Goal: Find contact information: Find contact information

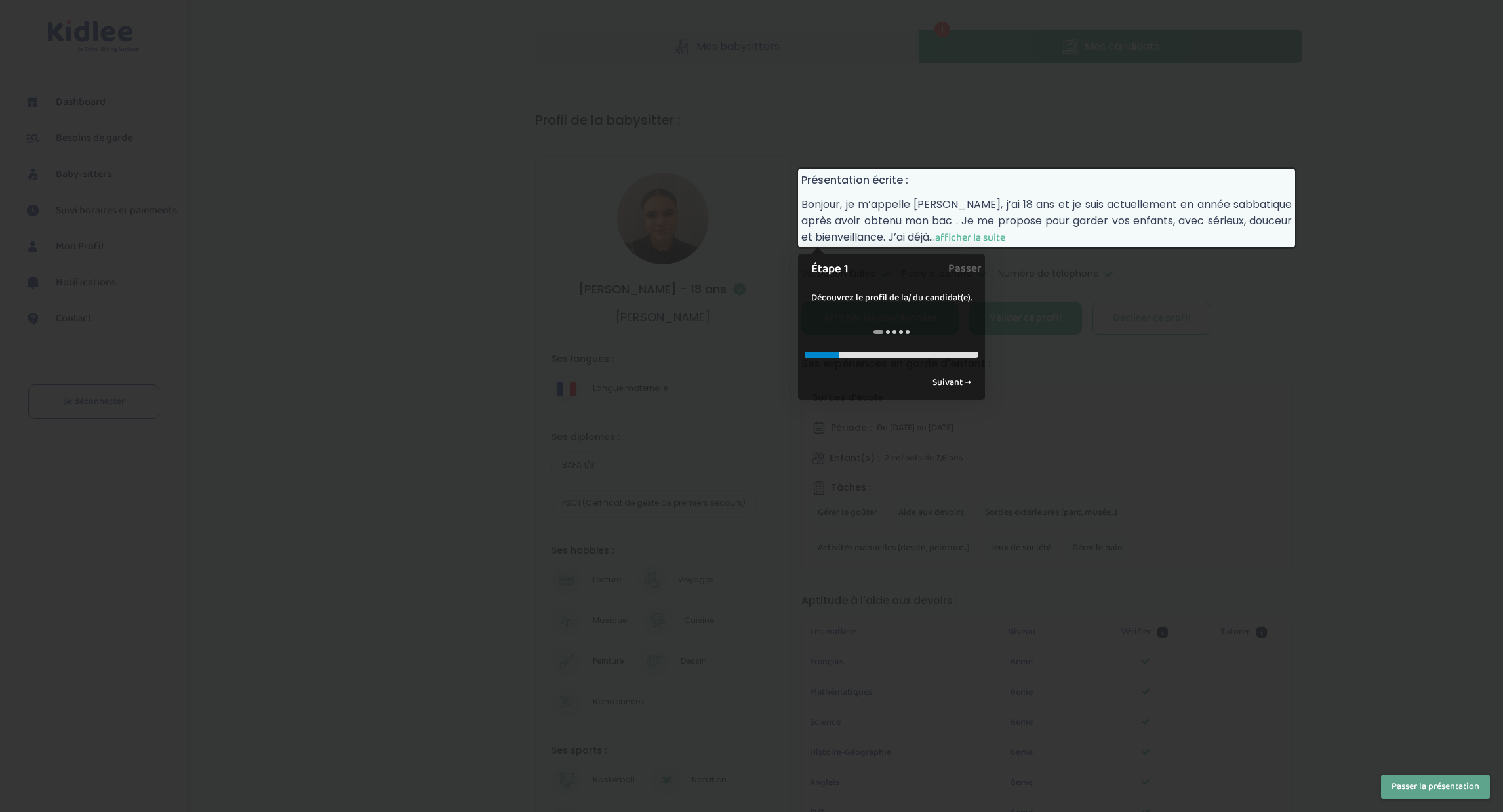
click at [984, 235] on span "afficher la suite" at bounding box center [970, 238] width 70 height 17
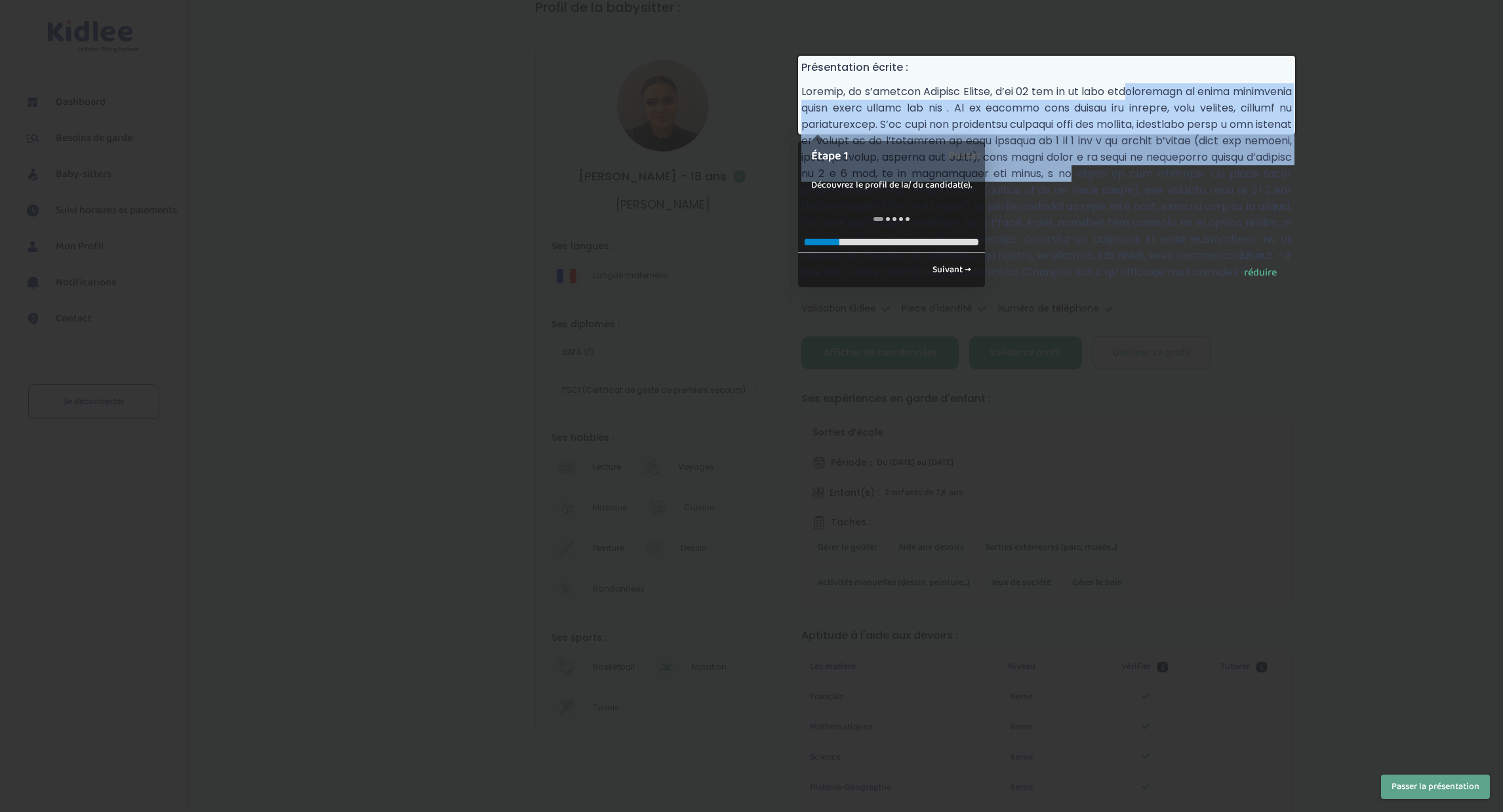
drag, startPoint x: 1063, startPoint y: 165, endPoint x: 1063, endPoint y: 173, distance: 8.0
click at [1063, 173] on p "réduire" at bounding box center [1046, 182] width 490 height 197
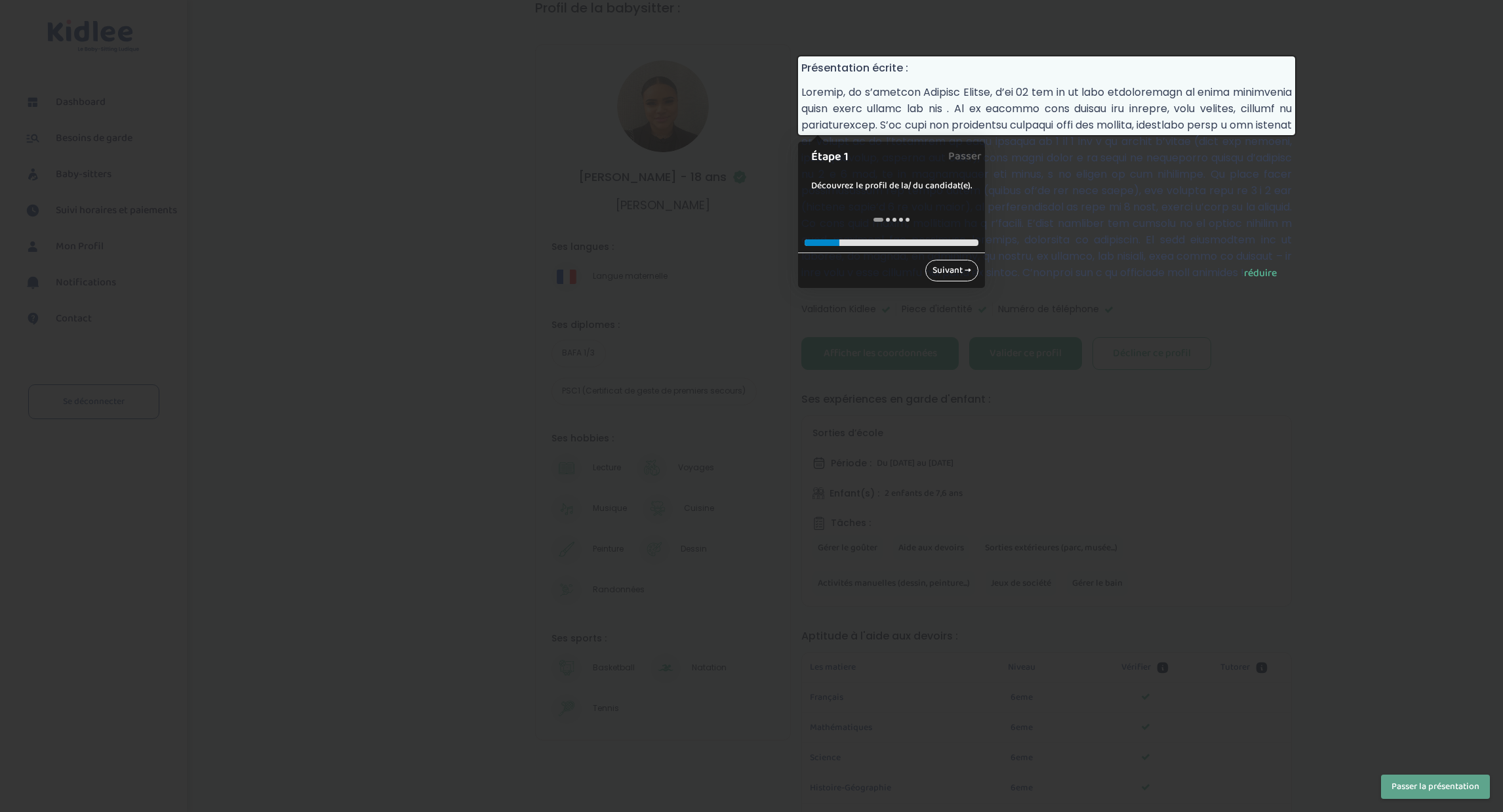
click at [952, 271] on link "Suivant →" at bounding box center [952, 271] width 53 height 22
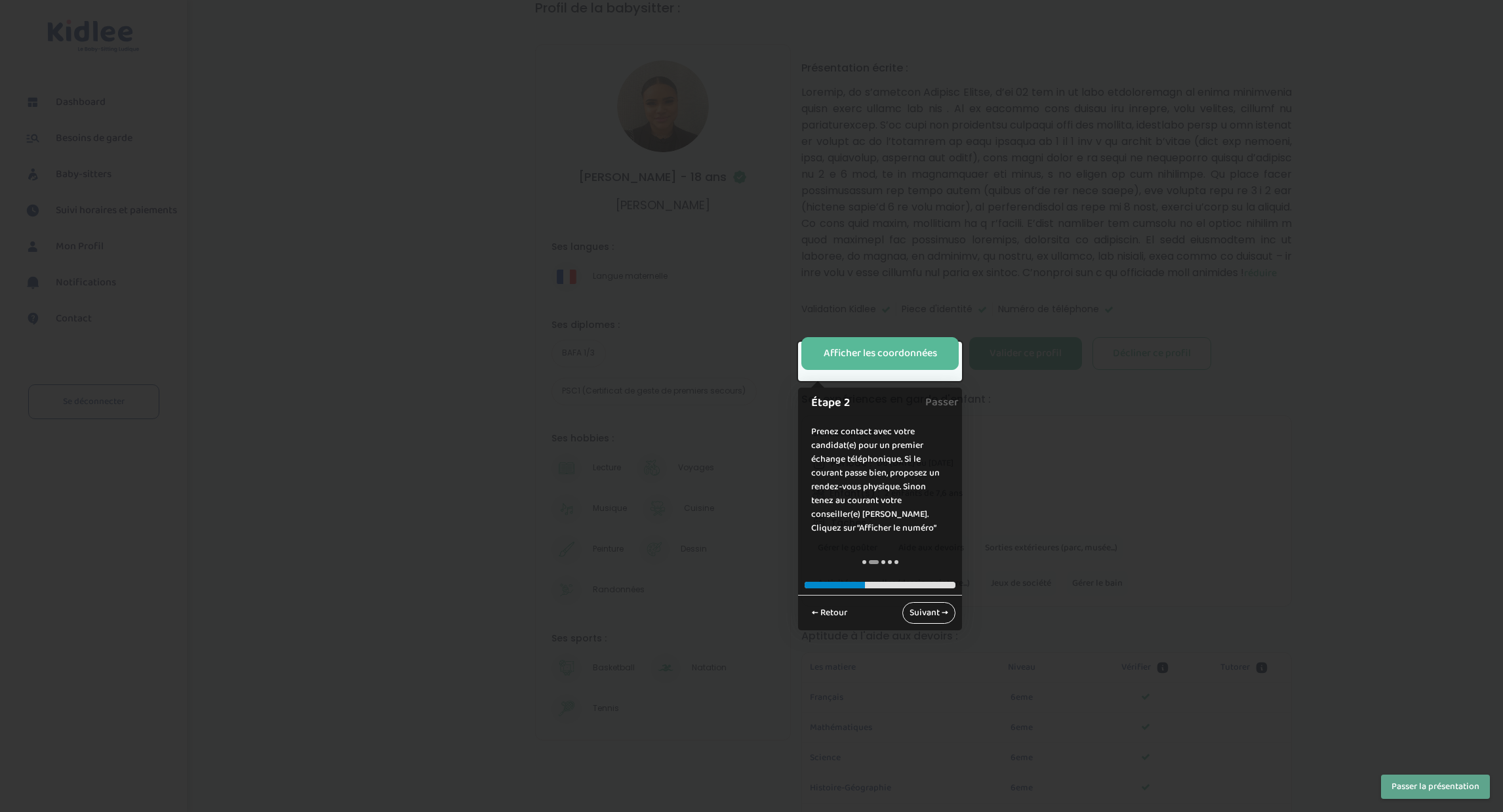
click at [930, 617] on link "Suivant →" at bounding box center [929, 613] width 53 height 22
click at [932, 588] on link "Suivant →" at bounding box center [929, 599] width 53 height 22
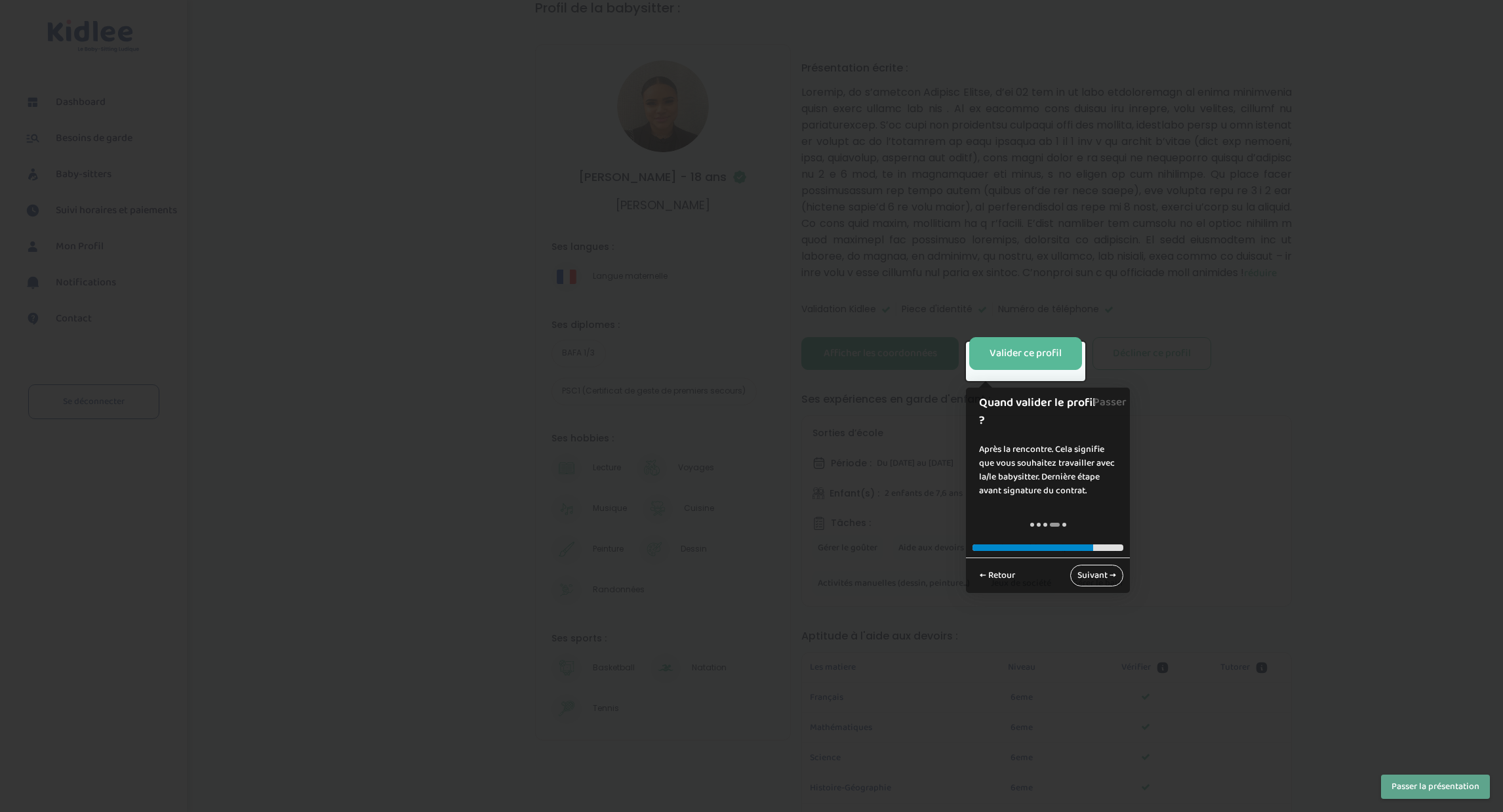
click at [1106, 564] on link "Suivant →" at bounding box center [1097, 575] width 53 height 22
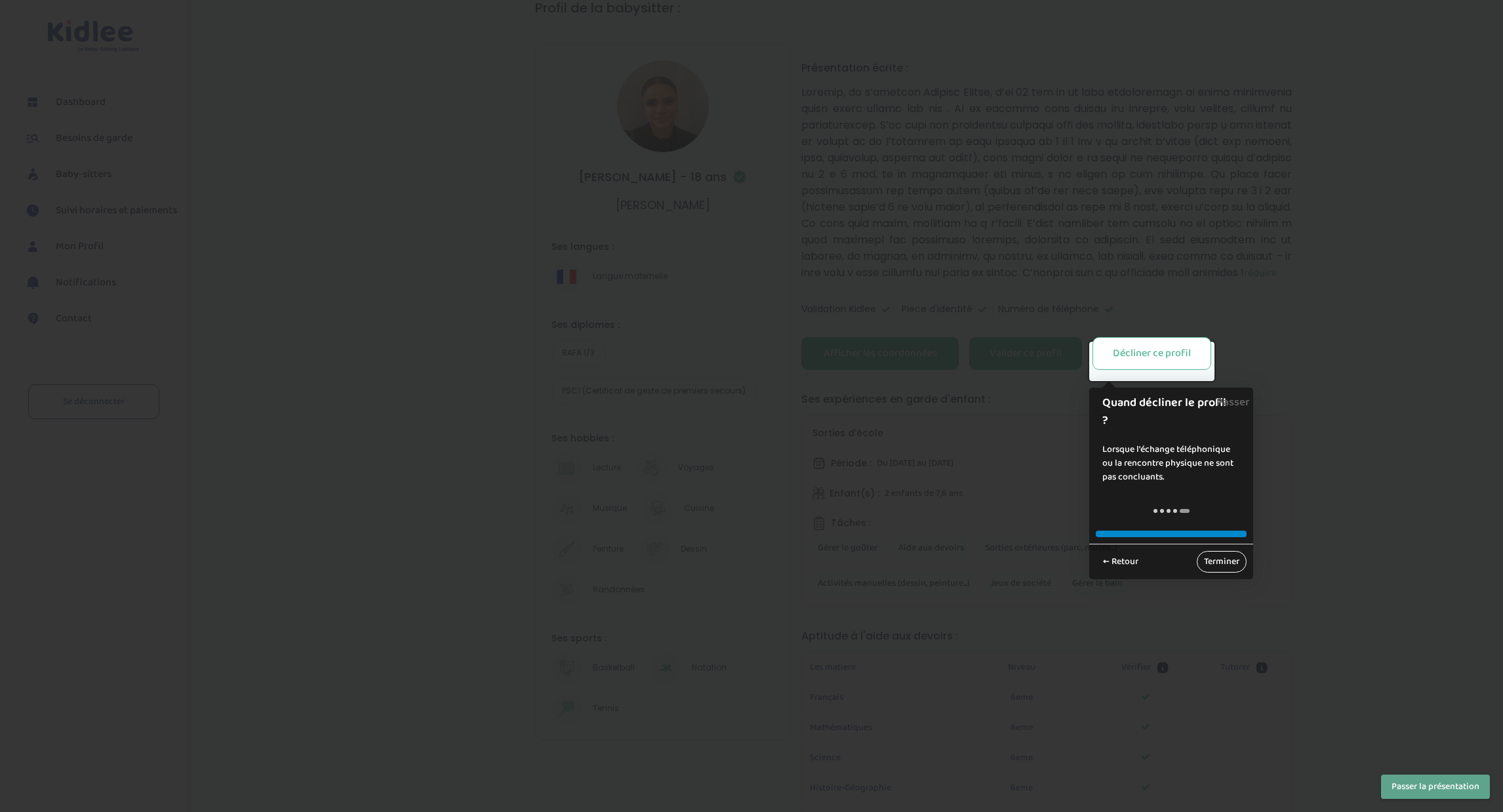
click at [1241, 563] on link "Terminer" at bounding box center [1221, 562] width 50 height 22
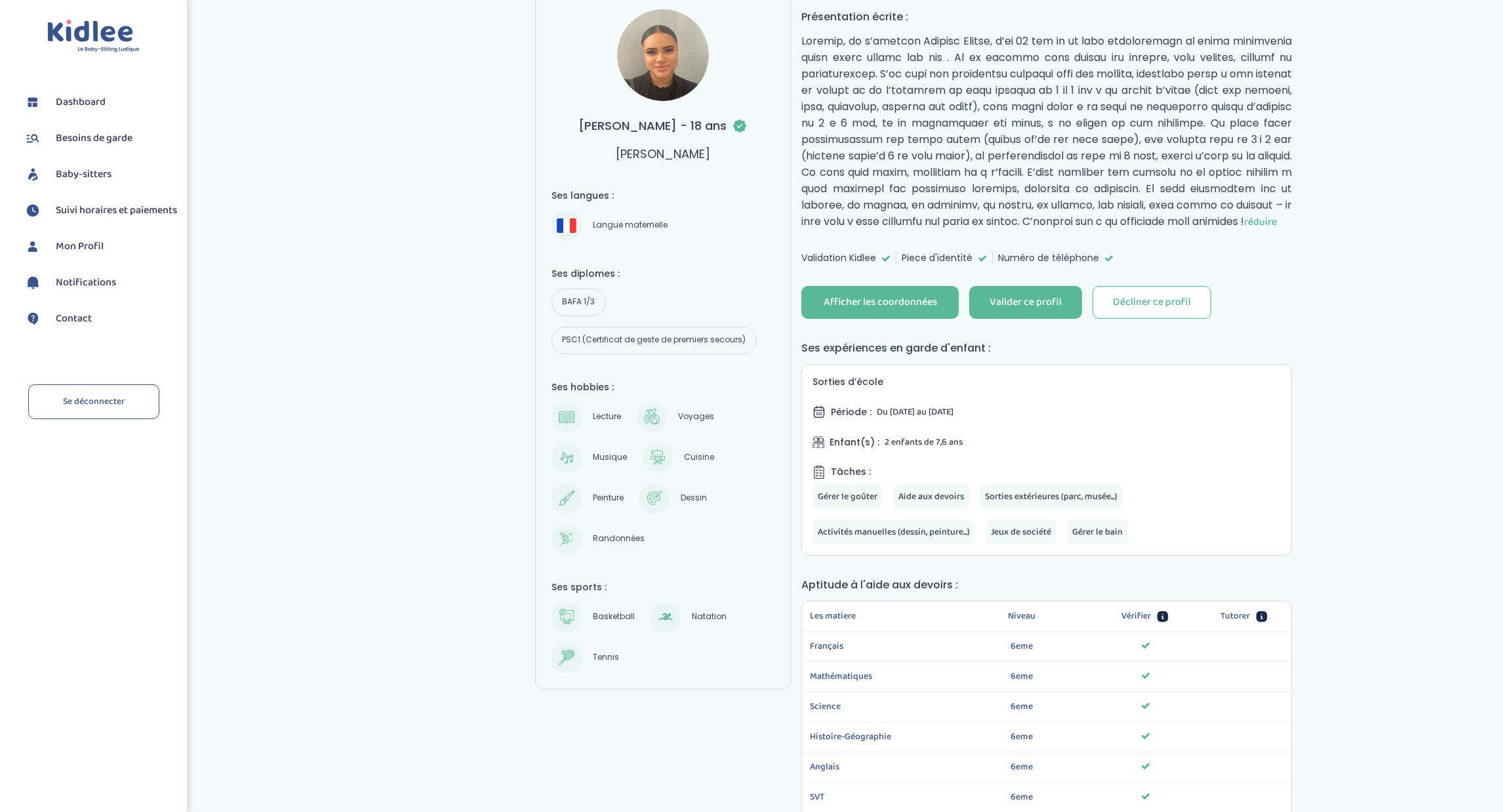
scroll to position [173, 0]
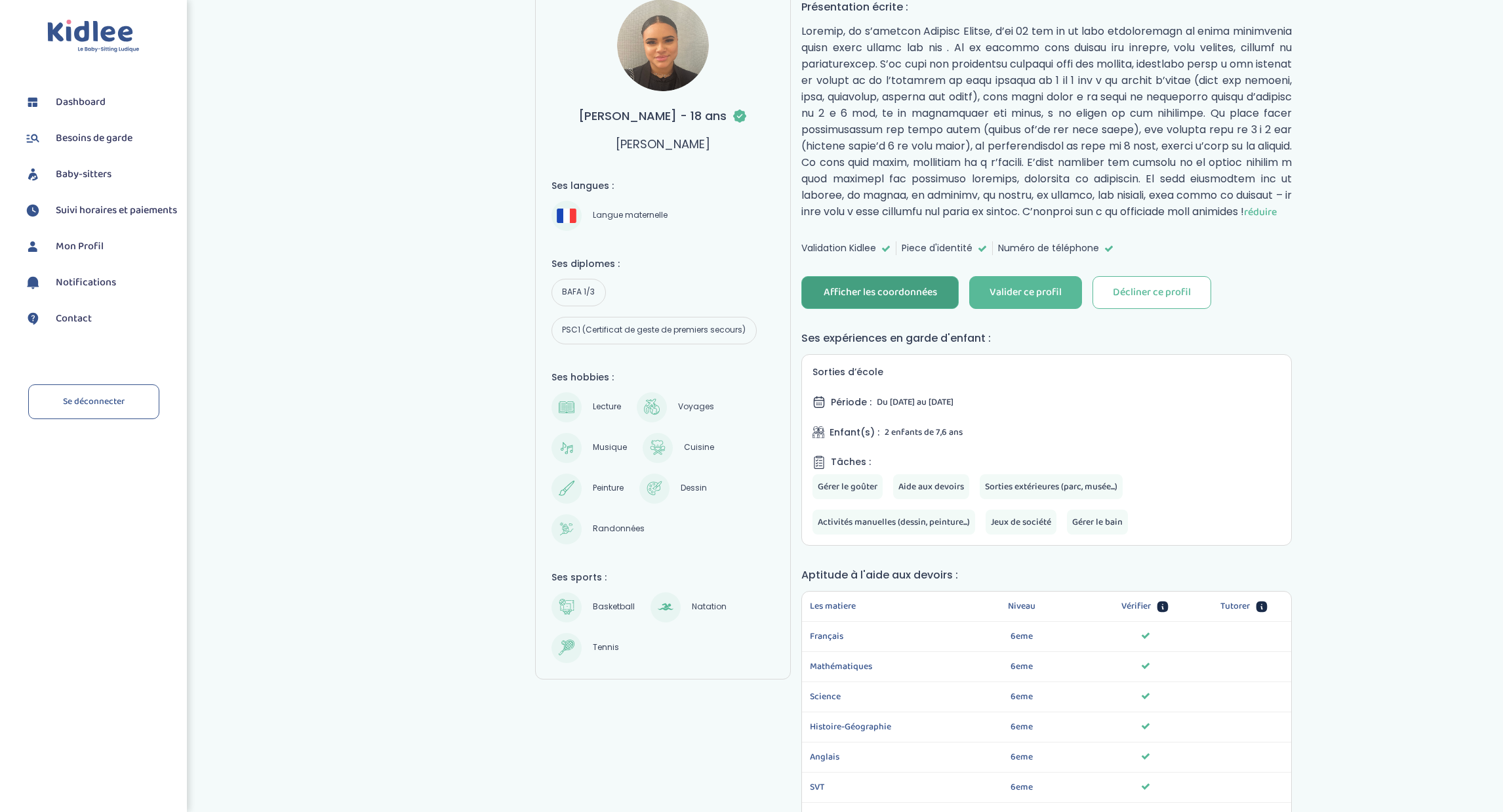
click at [874, 300] on div "Afficher les coordonnées" at bounding box center [880, 293] width 114 height 15
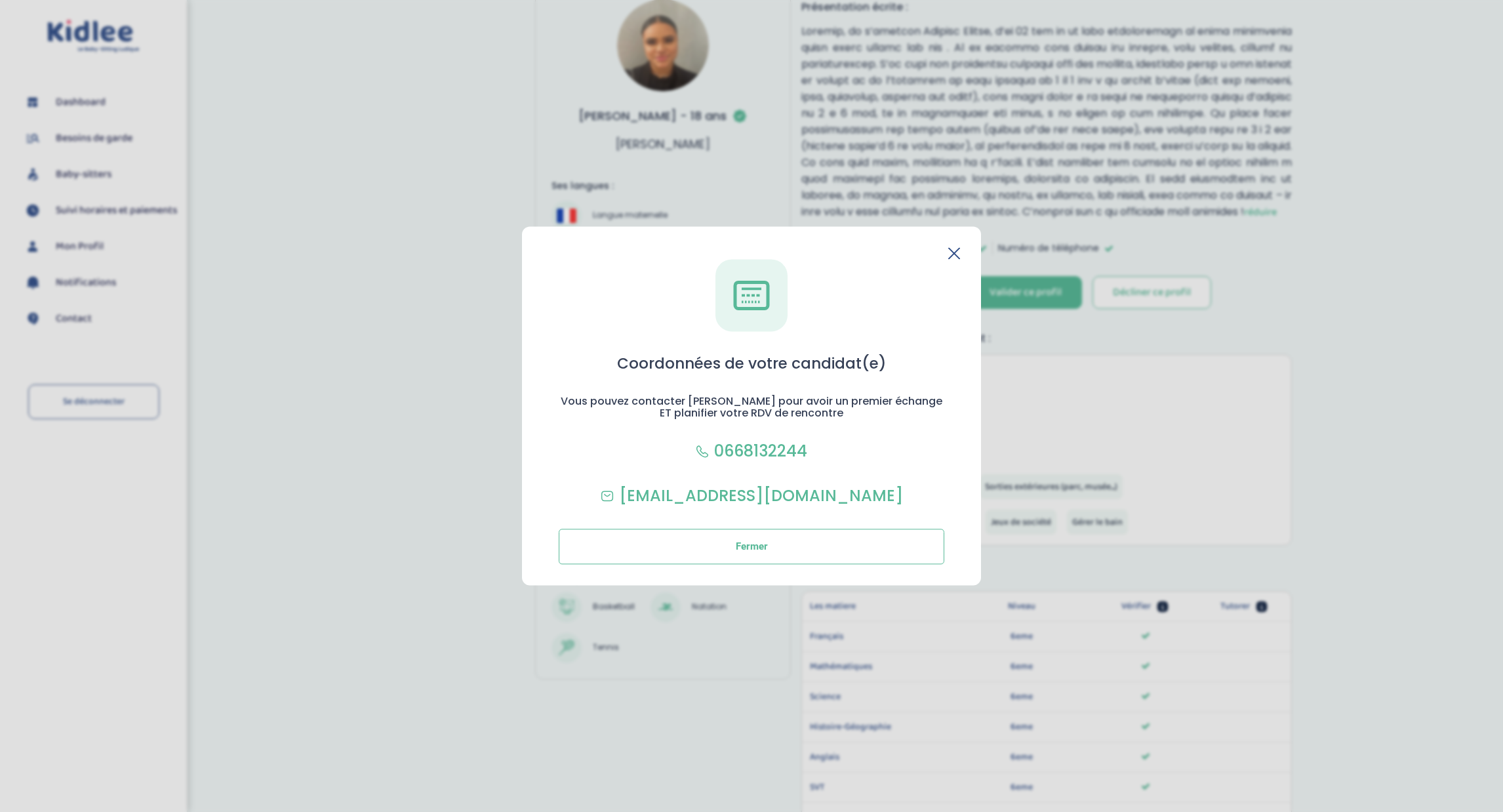
click at [958, 253] on icon at bounding box center [953, 252] width 12 height 12
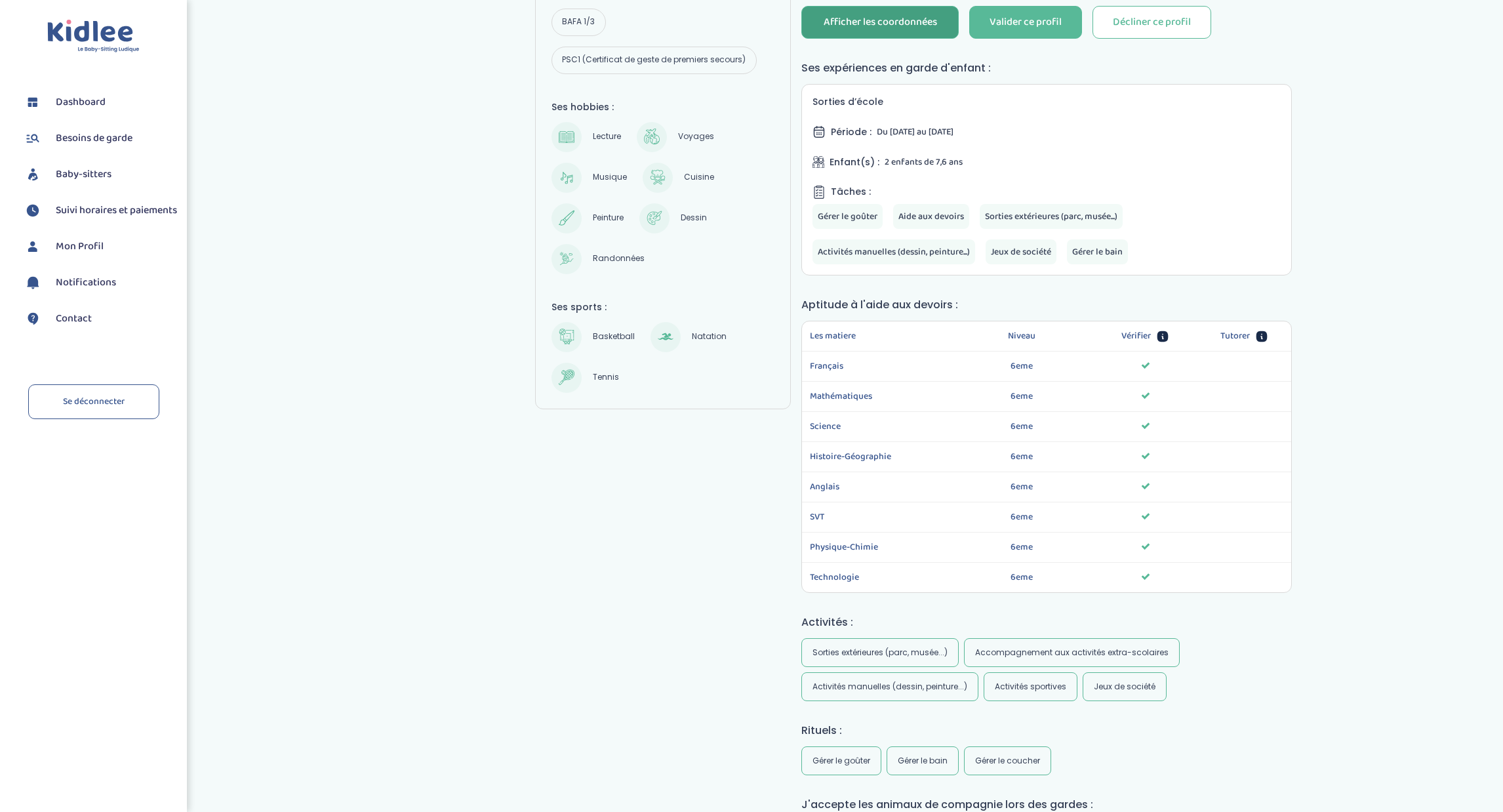
scroll to position [0, 0]
